Goal: Task Accomplishment & Management: Manage account settings

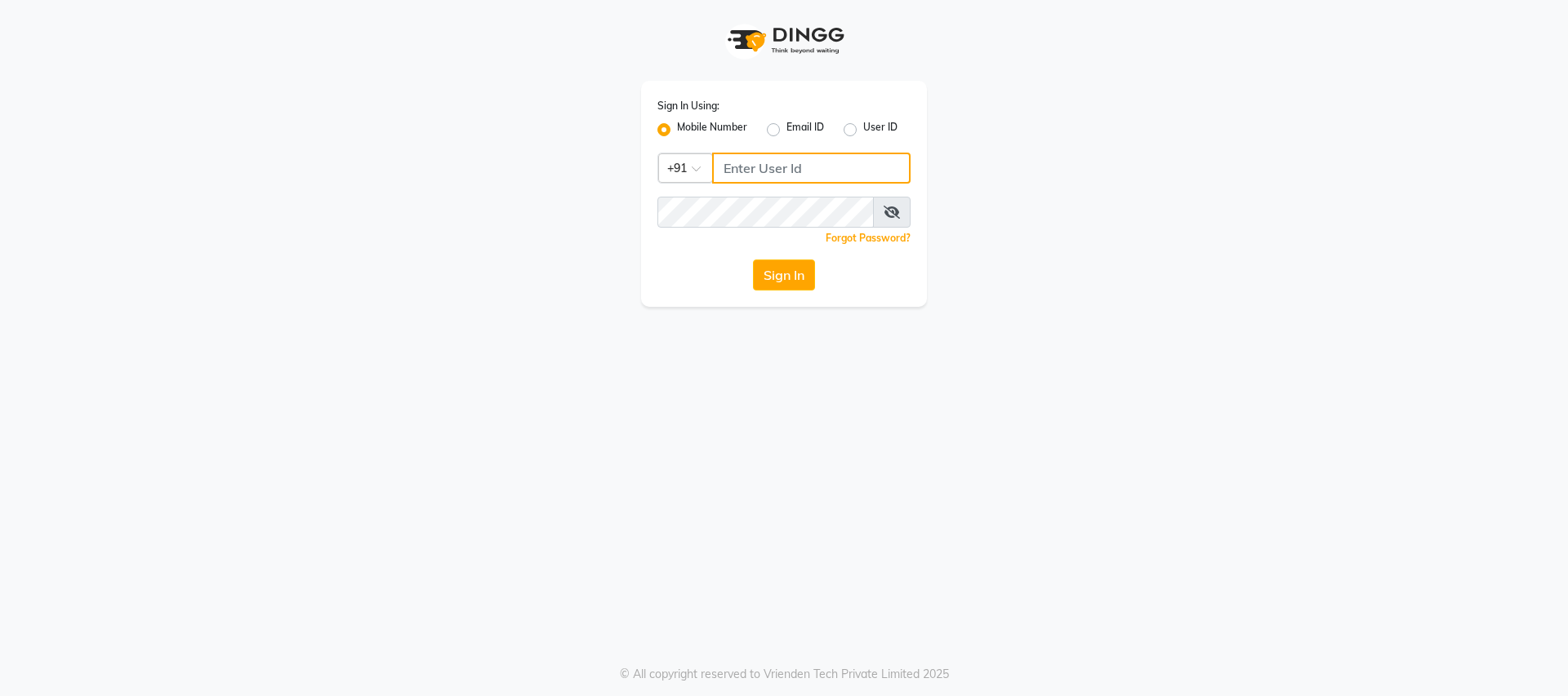
click at [729, 173] on input "Username" at bounding box center [811, 168] width 198 height 31
click at [814, 172] on input "Username" at bounding box center [811, 168] width 198 height 31
type input "9728722000"
click at [784, 280] on button "Sign In" at bounding box center [784, 275] width 62 height 31
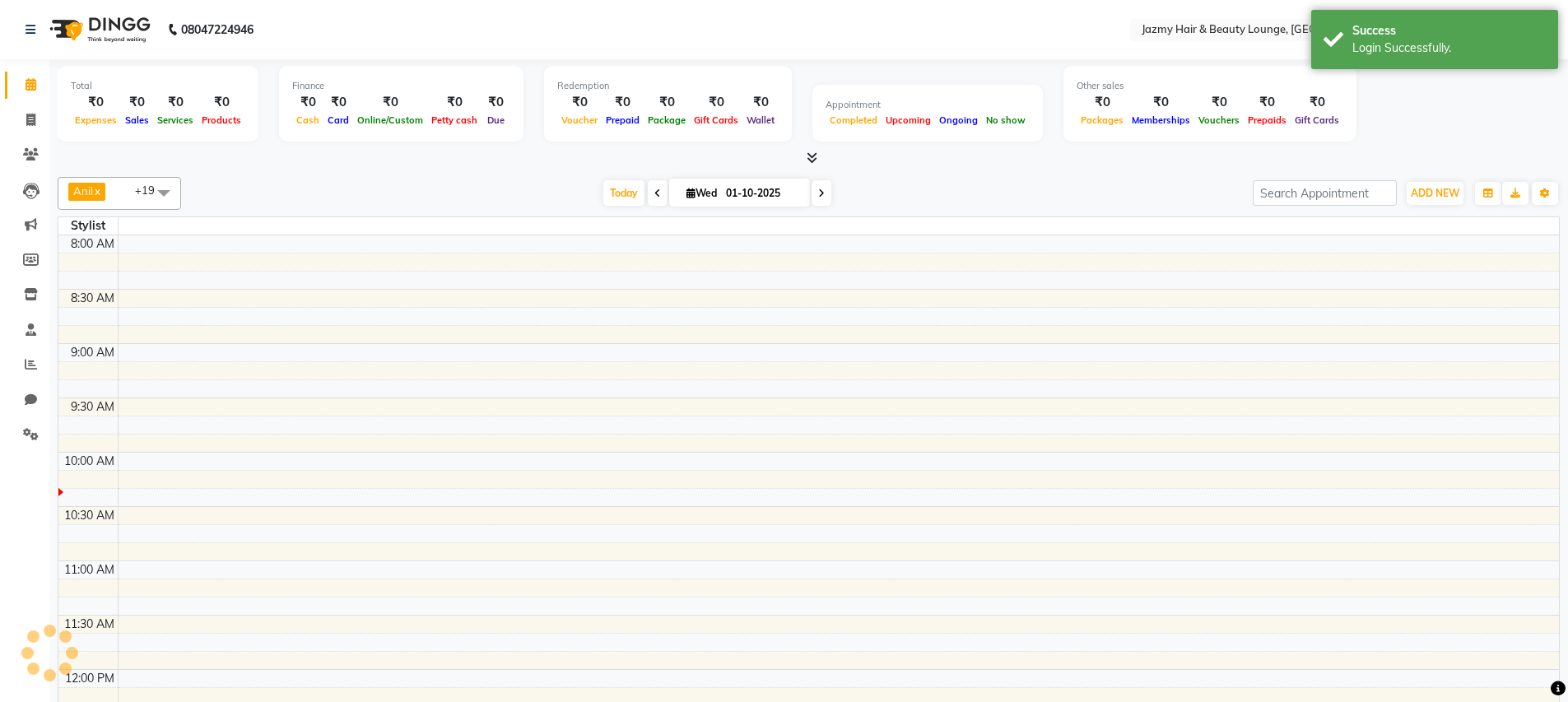
select select "en"
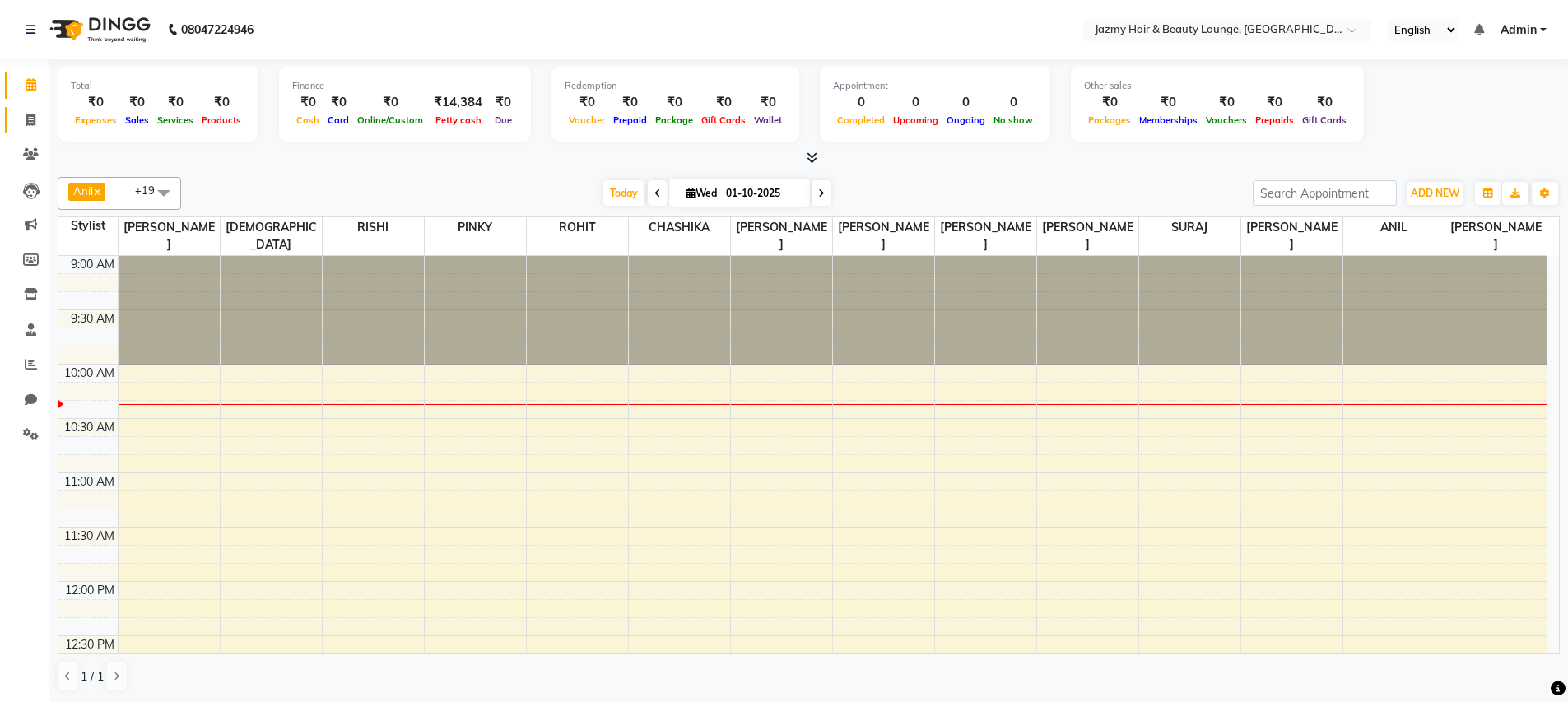
click at [22, 123] on span at bounding box center [30, 120] width 28 height 19
select select "service"
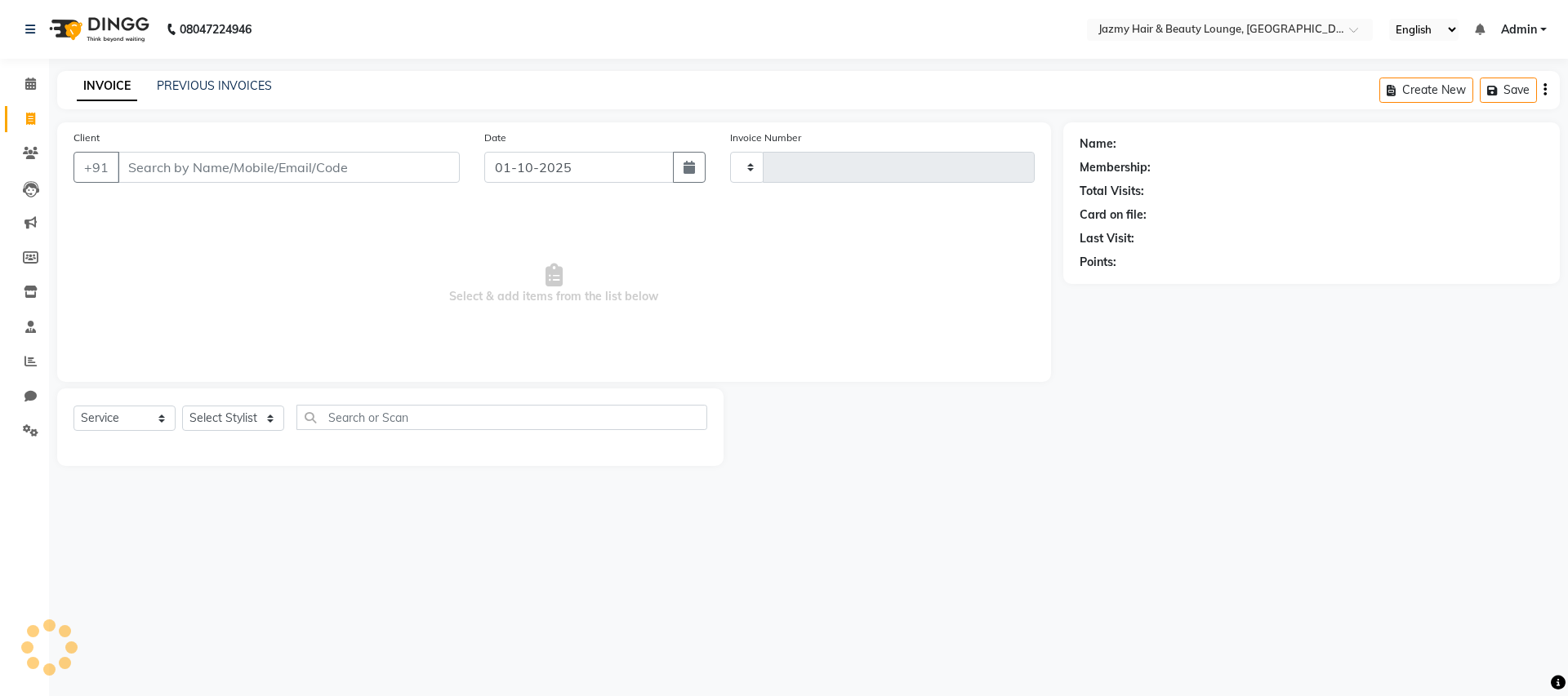
type input "3058"
select select "759"
click at [31, 88] on icon at bounding box center [30, 83] width 10 height 12
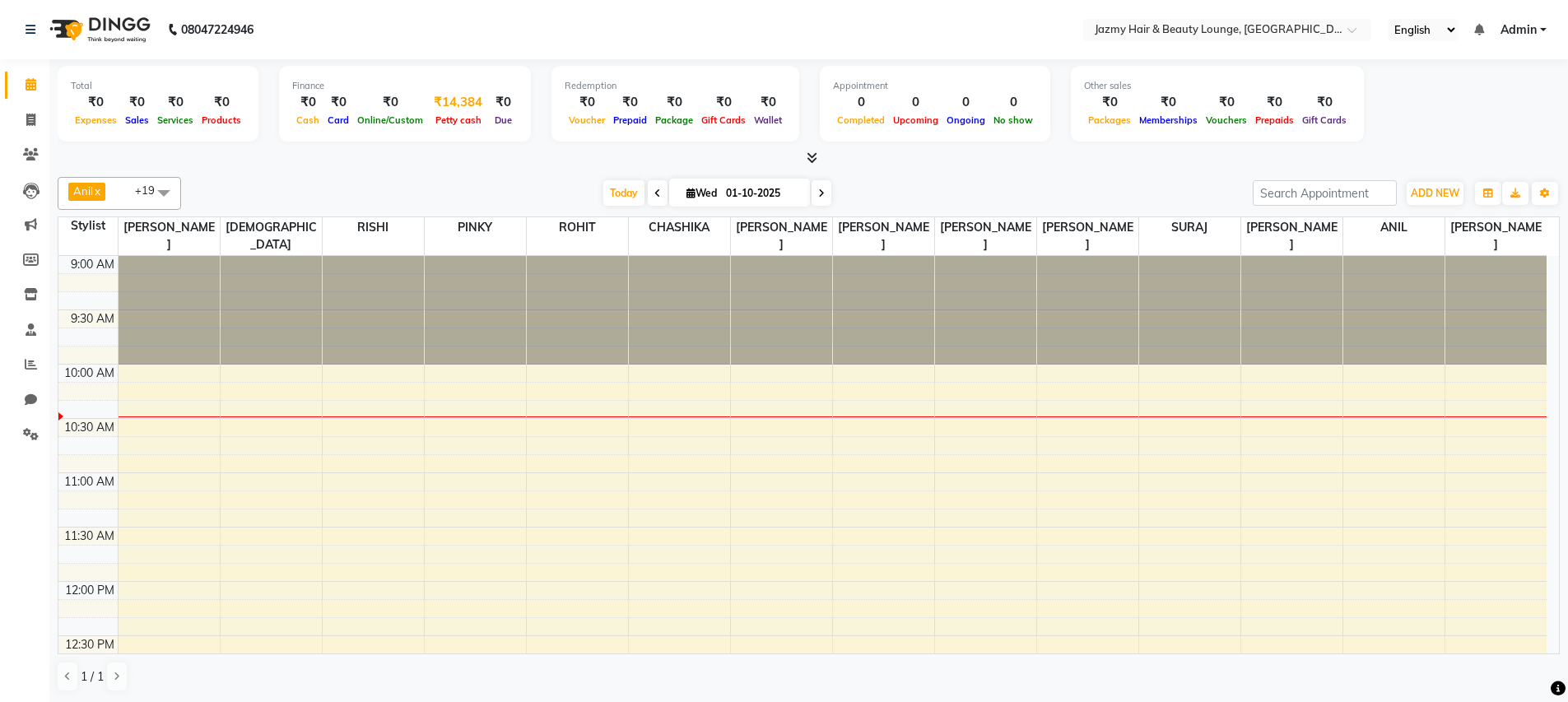
click at [453, 106] on div "₹14,384" at bounding box center [458, 102] width 62 height 19
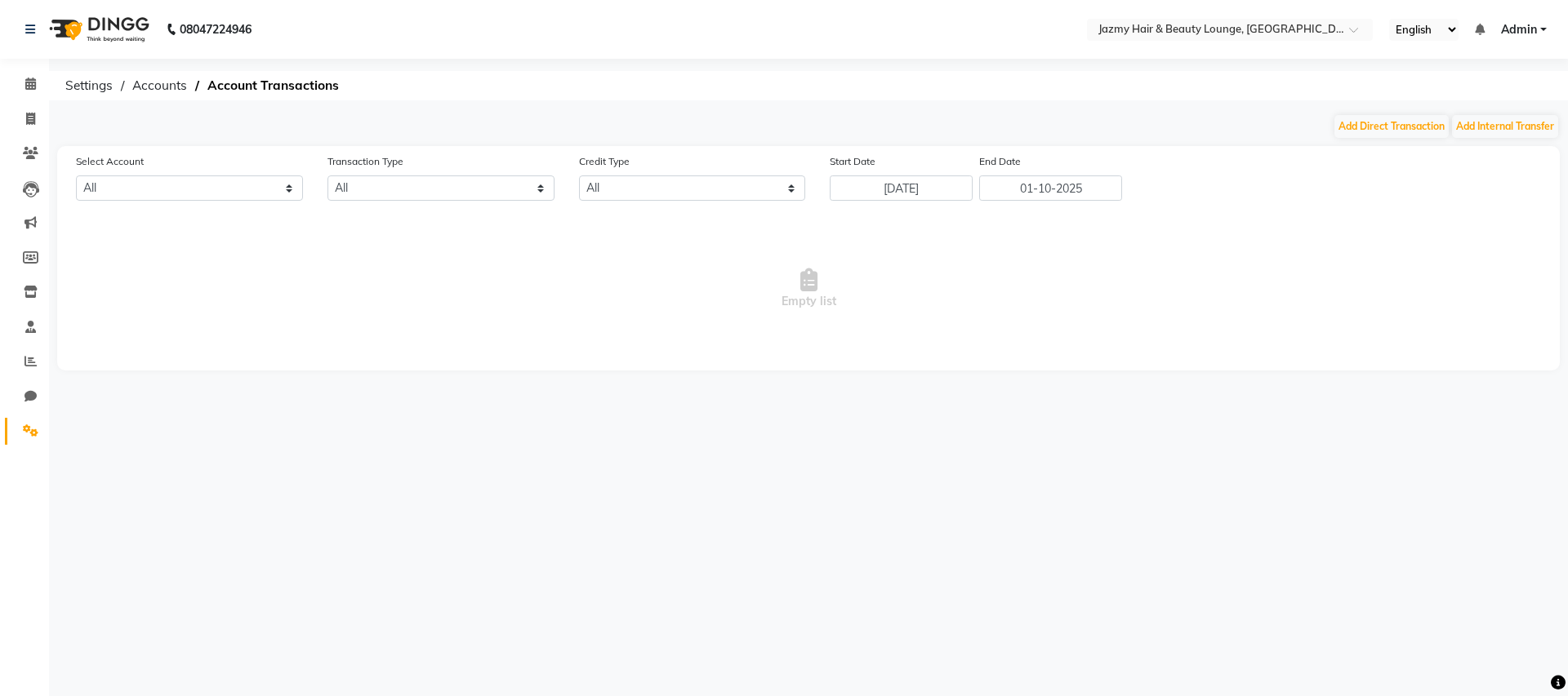
select select "2354"
click at [1372, 140] on main "Add Direct Transaction Add Internal Transfer Select Account All Default account…" at bounding box center [808, 254] width 1518 height 281
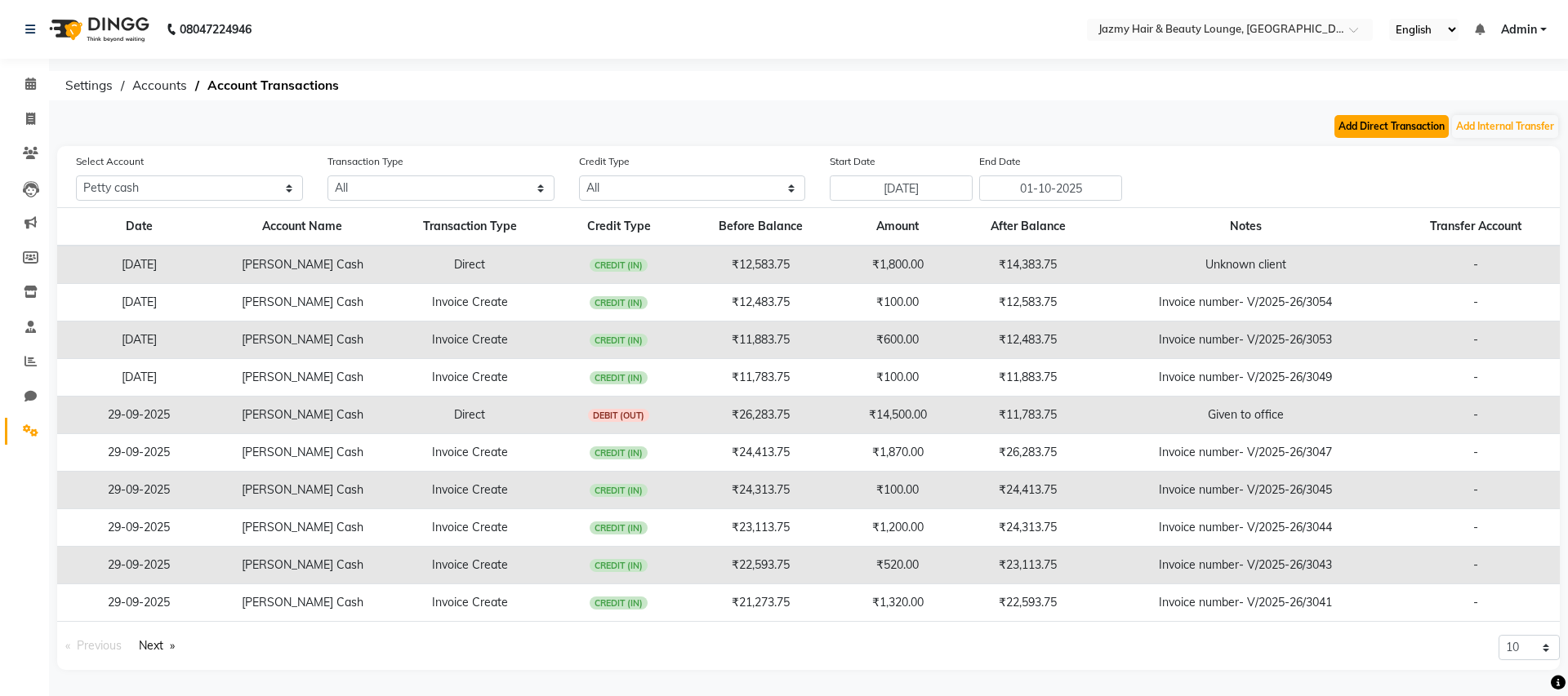
click at [1379, 123] on button "Add Direct Transaction" at bounding box center [1392, 127] width 114 height 23
select select "direct"
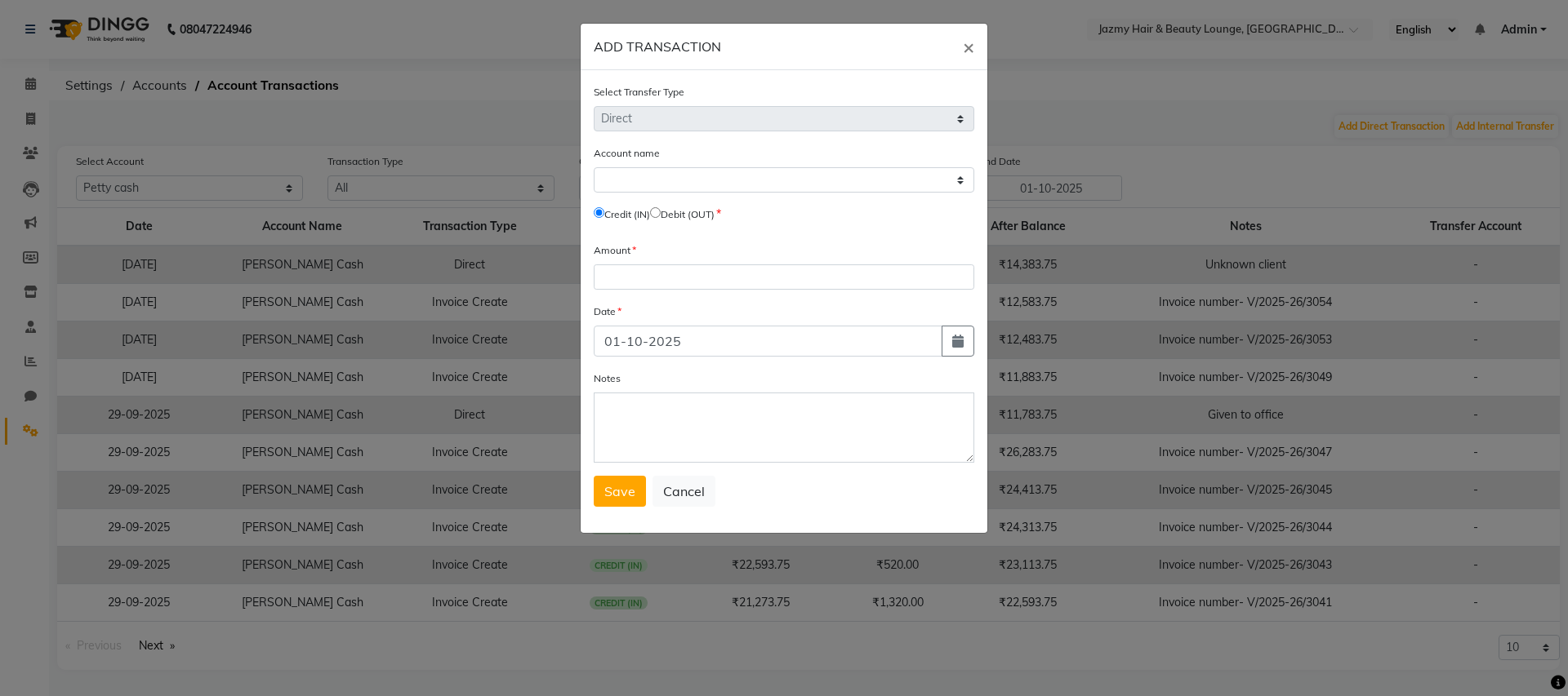
select select "2354"
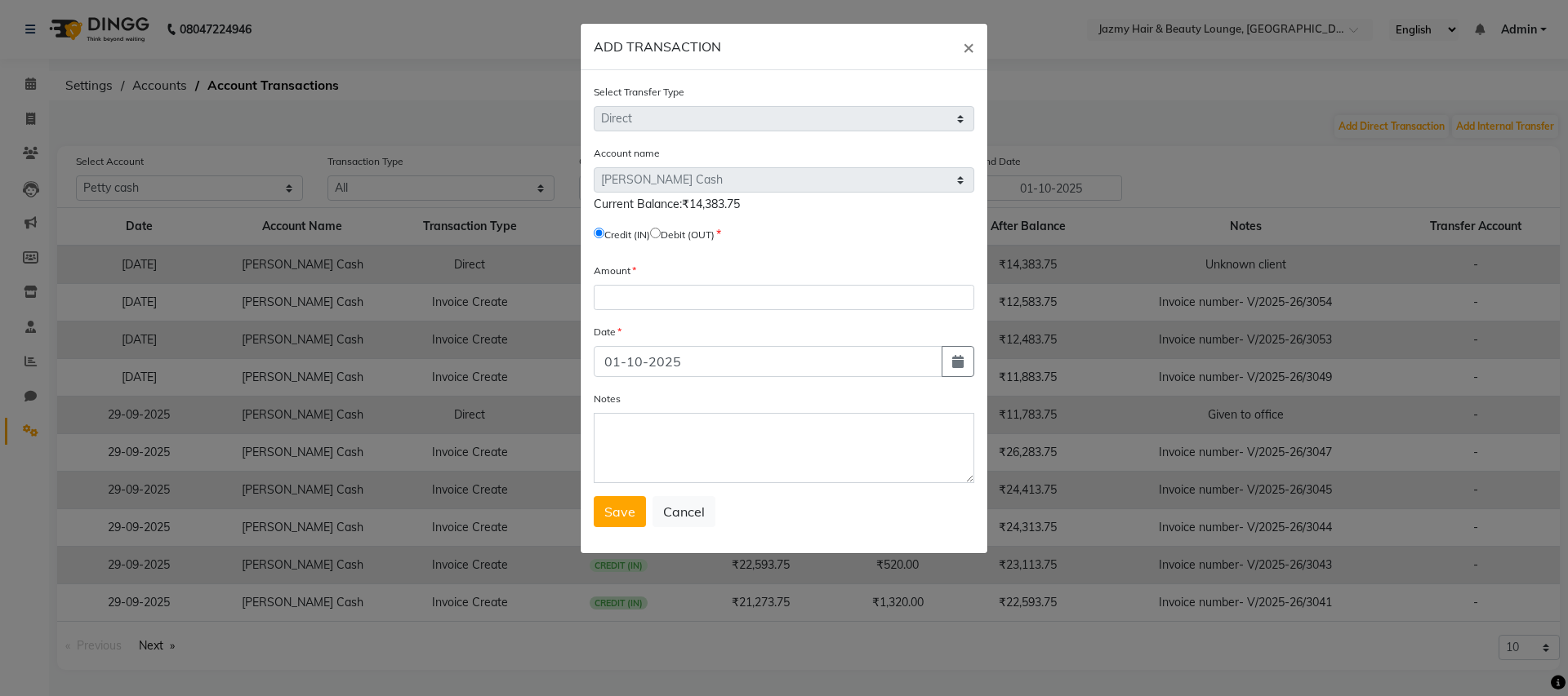
click at [661, 229] on input "radio" at bounding box center [655, 233] width 10 height 10
radio input "true"
click at [670, 292] on input "number" at bounding box center [784, 297] width 380 height 25
type input "470"
type textarea "t"
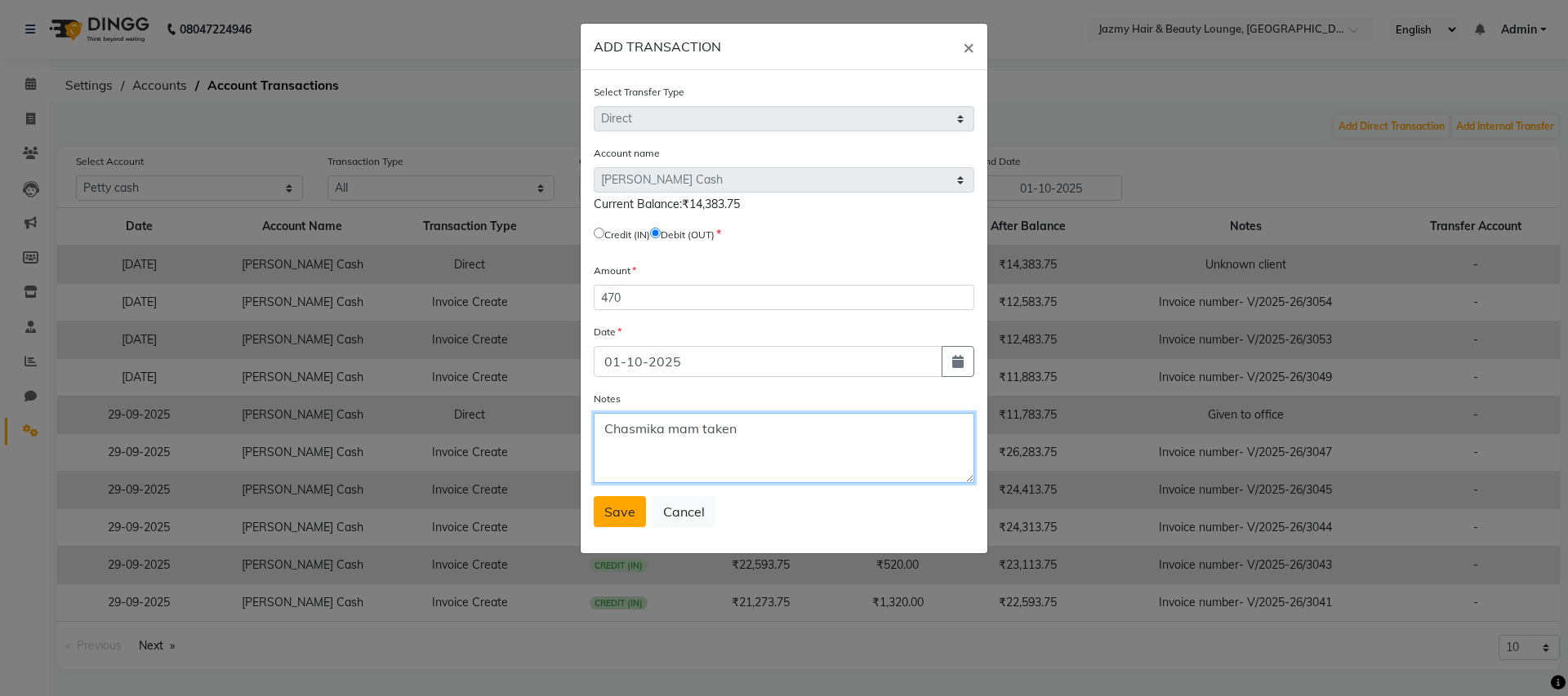
type textarea "Chasmika mam taken"
click at [608, 524] on button "Save" at bounding box center [620, 511] width 53 height 31
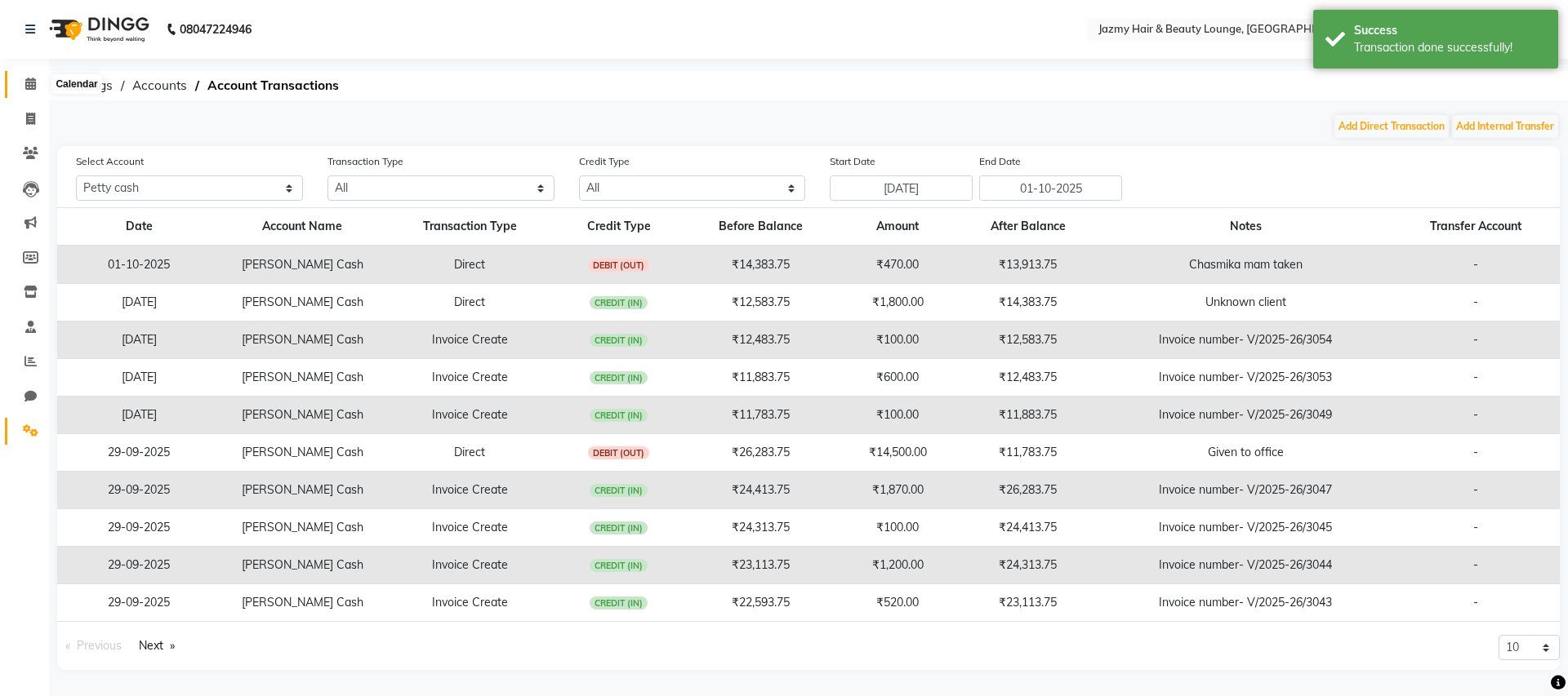
click at [25, 84] on icon at bounding box center [30, 83] width 10 height 12
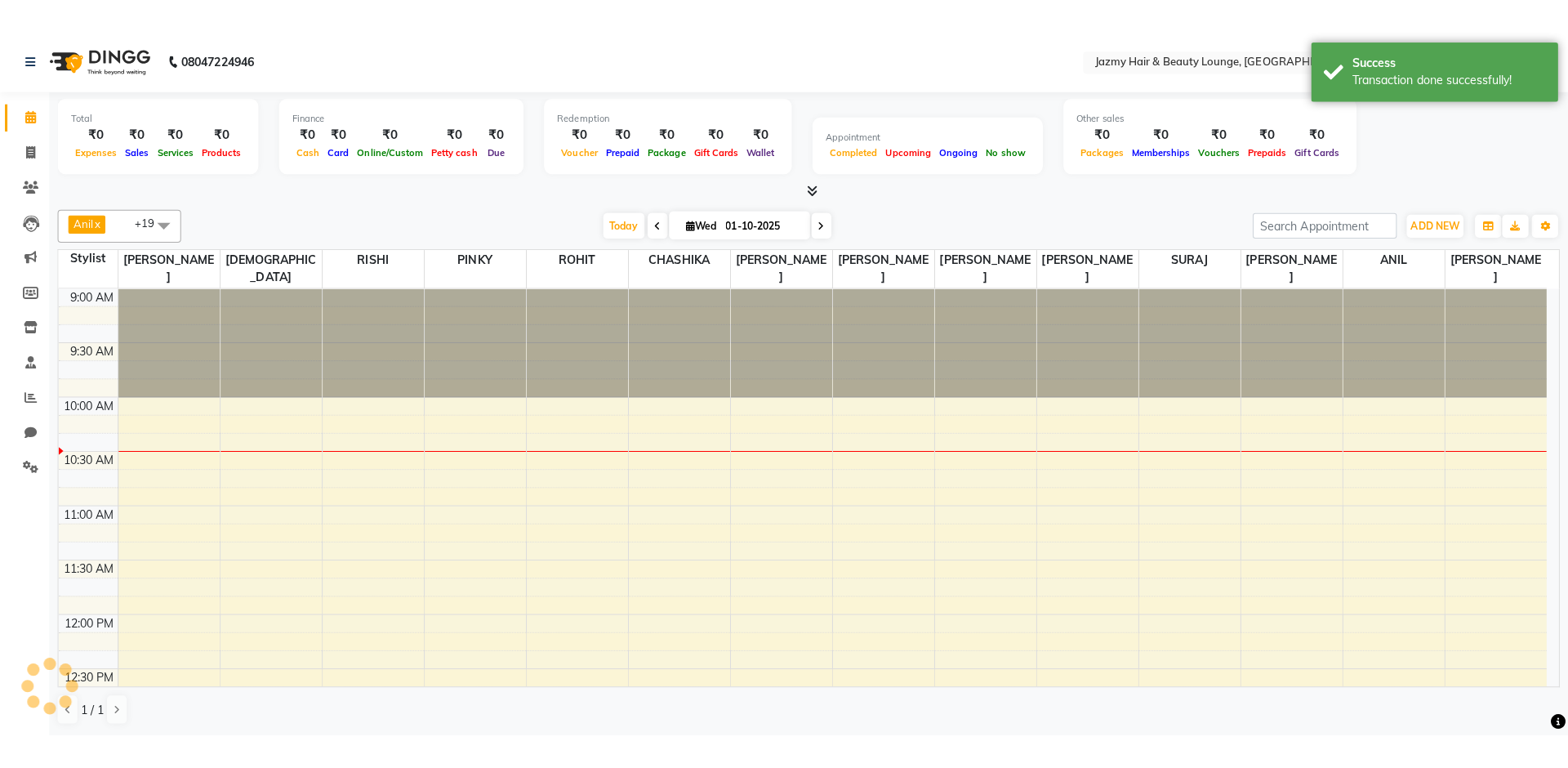
scroll to position [109, 0]
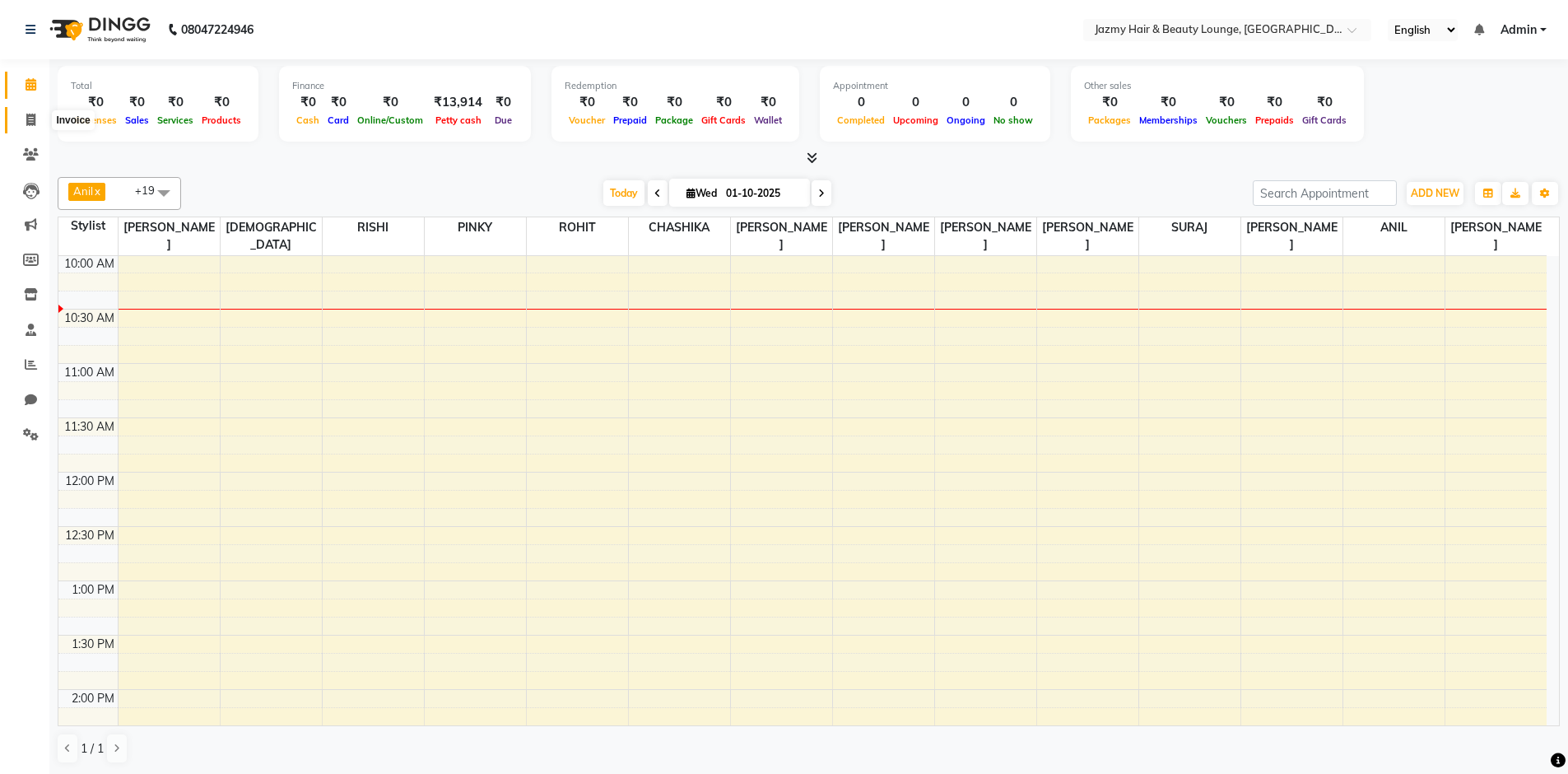
click at [32, 116] on icon at bounding box center [31, 119] width 9 height 12
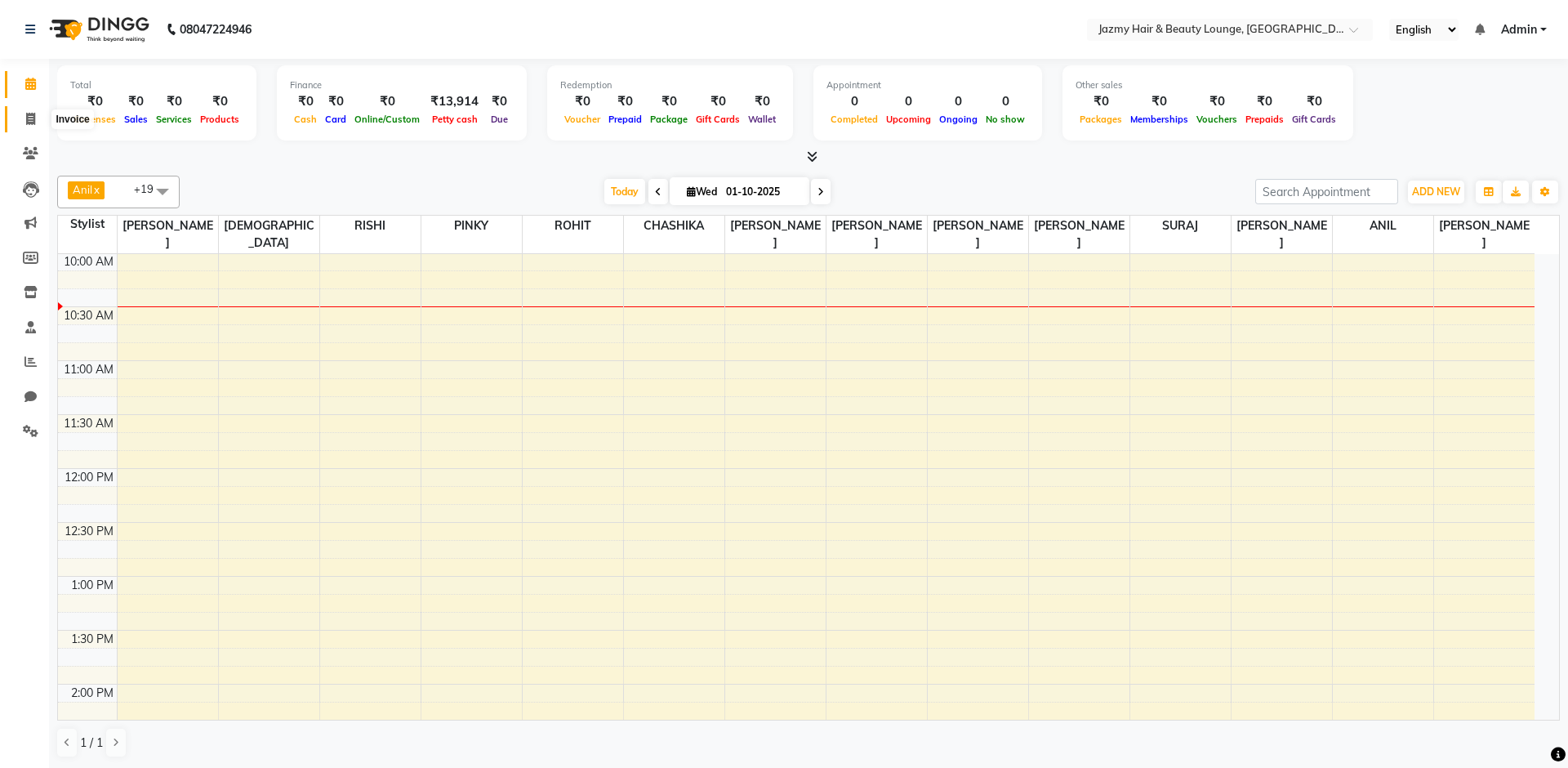
select select "759"
select select "service"
